Goal: Information Seeking & Learning: Learn about a topic

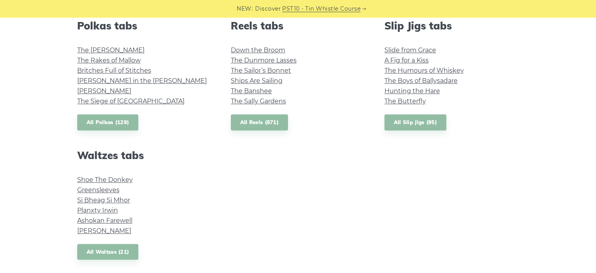
scroll to position [585, 0]
